Goal: Task Accomplishment & Management: Manage account settings

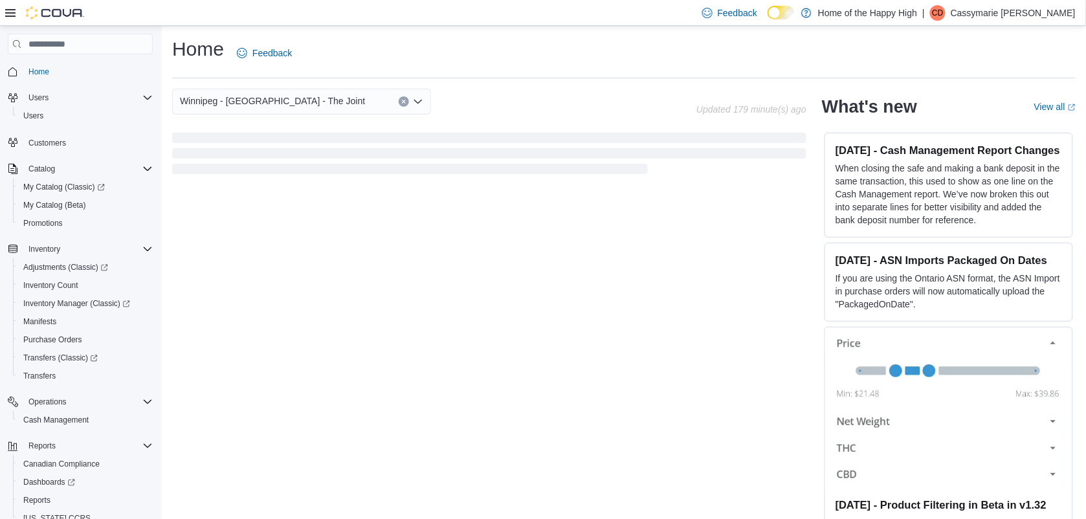
drag, startPoint x: 0, startPoint y: 0, endPoint x: 1030, endPoint y: 13, distance: 1030.5
click at [1030, 13] on p "Cassymarie [PERSON_NAME]" at bounding box center [1013, 13] width 125 height 16
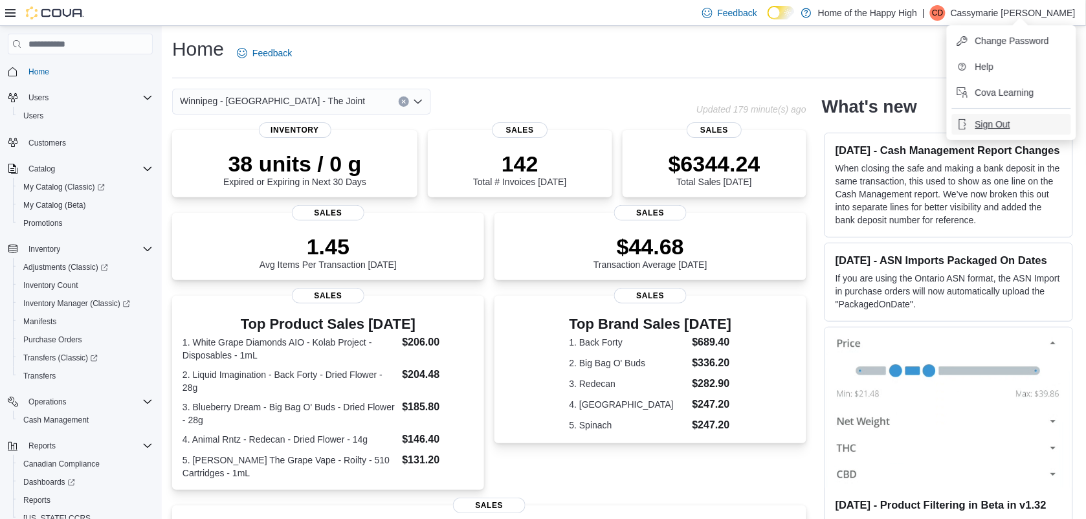
click at [1015, 125] on button "Sign Out" at bounding box center [1011, 124] width 119 height 21
